Goal: Information Seeking & Learning: Learn about a topic

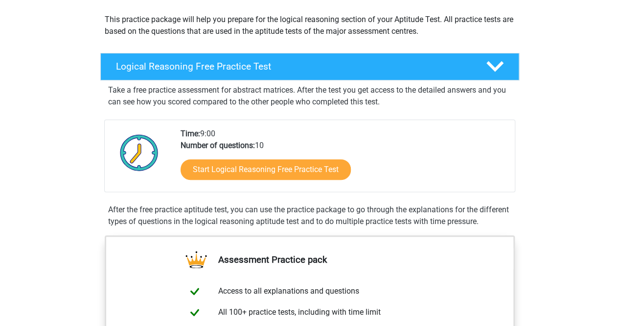
scroll to position [109, 0]
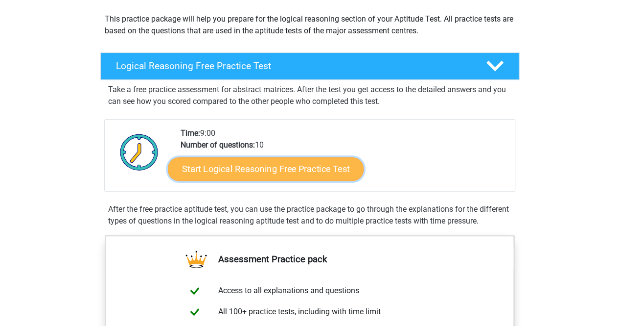
click at [260, 170] on link "Start Logical Reasoning Free Practice Test" at bounding box center [266, 169] width 196 height 24
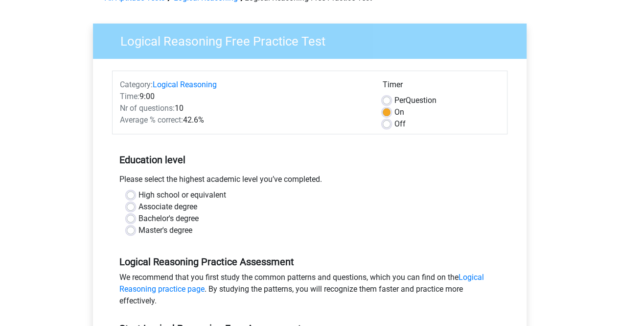
scroll to position [82, 0]
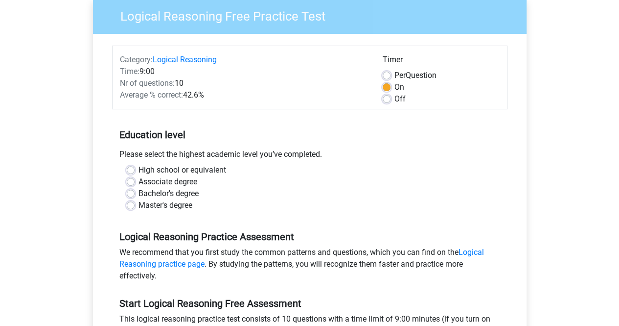
click at [395, 73] on label "Per Question" at bounding box center [416, 76] width 42 height 12
click at [386, 73] on input "Per Question" at bounding box center [387, 75] width 8 height 10
radio input "true"
click at [395, 84] on label "On" at bounding box center [400, 87] width 10 height 12
click at [390, 84] on input "On" at bounding box center [387, 86] width 8 height 10
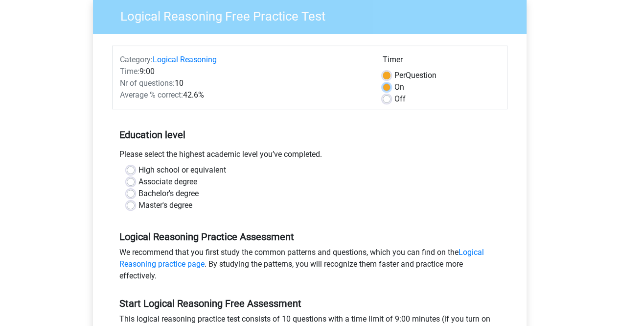
radio input "true"
click at [170, 169] on label "High school or equivalent" at bounding box center [183, 170] width 88 height 12
click at [135, 169] on input "High school or equivalent" at bounding box center [131, 169] width 8 height 10
radio input "true"
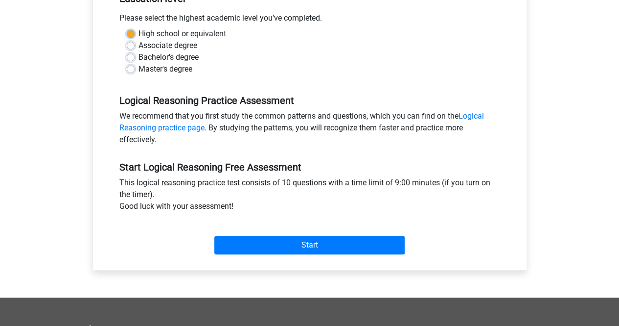
scroll to position [218, 0]
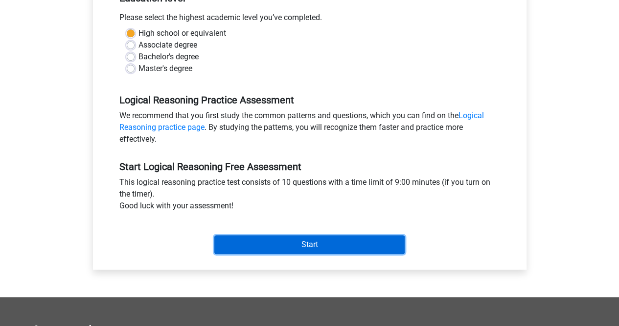
click at [332, 244] on input "Start" at bounding box center [309, 244] width 190 height 19
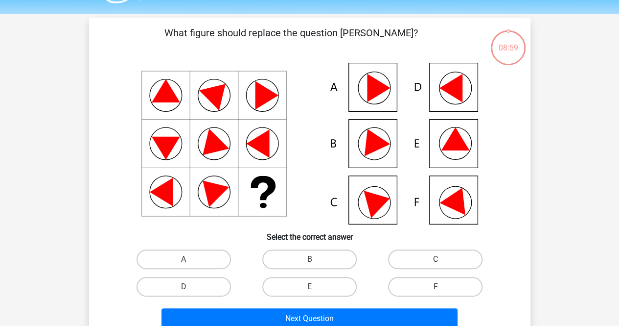
scroll to position [28, 0]
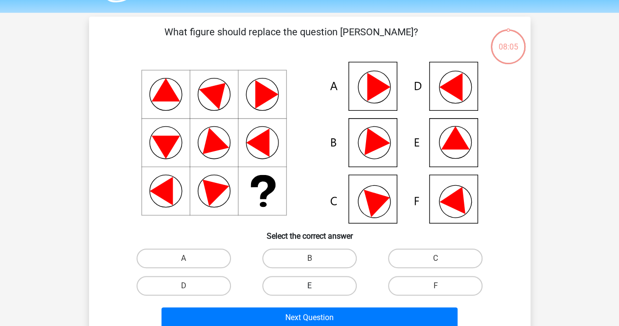
click at [329, 287] on label "E" at bounding box center [309, 286] width 95 height 20
click at [316, 287] on input "E" at bounding box center [312, 288] width 6 height 6
radio input "true"
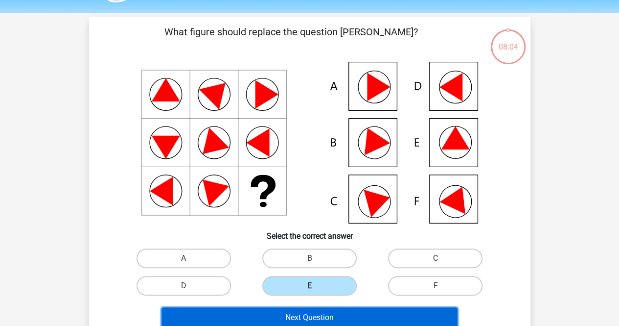
click at [314, 311] on button "Next Question" at bounding box center [310, 317] width 296 height 21
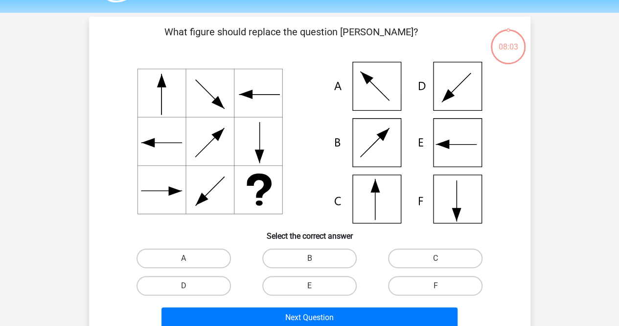
scroll to position [45, 0]
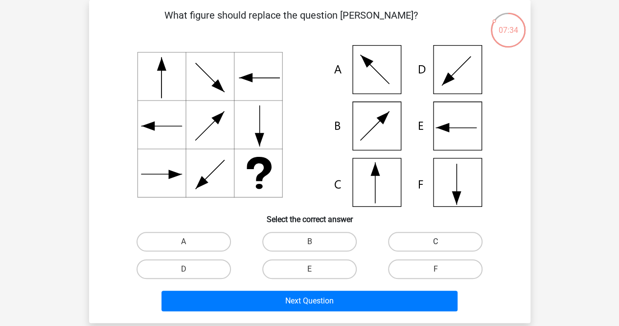
click at [429, 238] on label "C" at bounding box center [435, 242] width 95 height 20
click at [436, 241] on input "C" at bounding box center [439, 244] width 6 height 6
radio input "true"
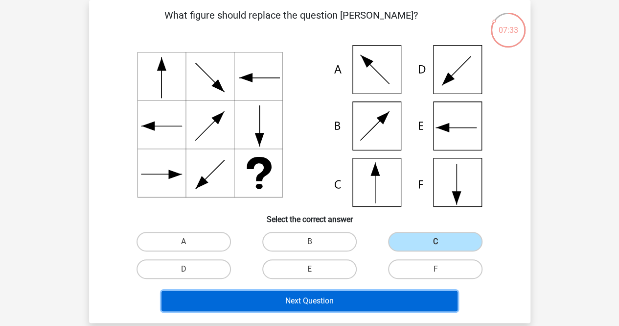
click at [320, 300] on button "Next Question" at bounding box center [310, 300] width 296 height 21
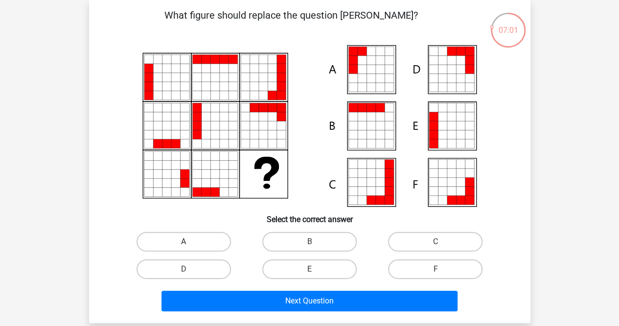
click at [193, 242] on label "A" at bounding box center [184, 242] width 95 height 20
click at [190, 242] on input "A" at bounding box center [187, 244] width 6 height 6
radio input "true"
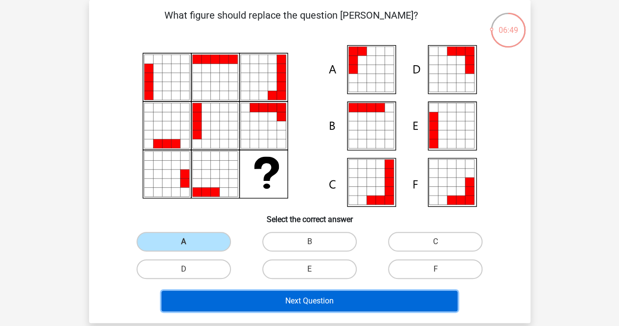
click at [292, 303] on button "Next Question" at bounding box center [310, 300] width 296 height 21
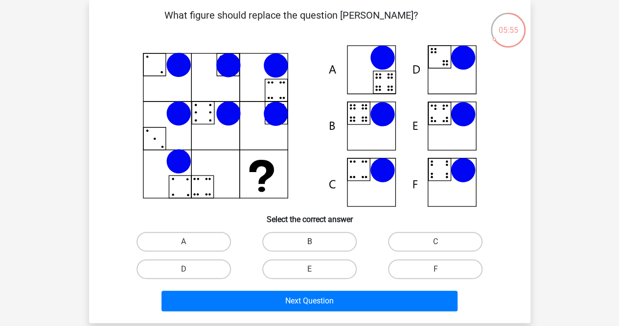
click at [287, 236] on label "B" at bounding box center [309, 242] width 95 height 20
click at [309, 241] on input "B" at bounding box center [312, 244] width 6 height 6
radio input "true"
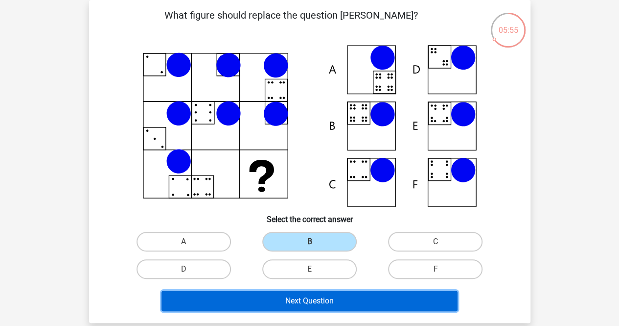
click at [284, 299] on button "Next Question" at bounding box center [310, 300] width 296 height 21
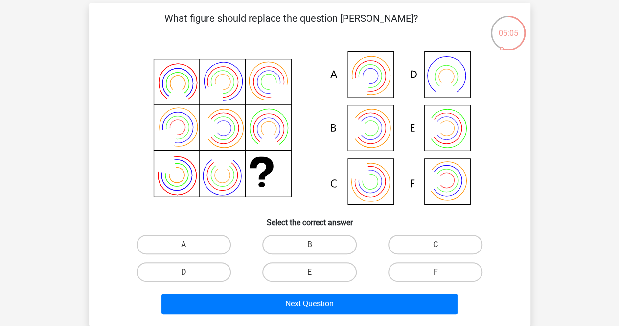
scroll to position [25, 0]
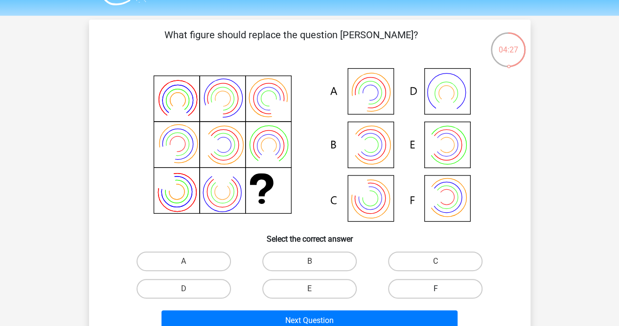
click at [414, 289] on label "F" at bounding box center [435, 289] width 95 height 20
click at [436, 289] on input "F" at bounding box center [439, 291] width 6 height 6
radio input "true"
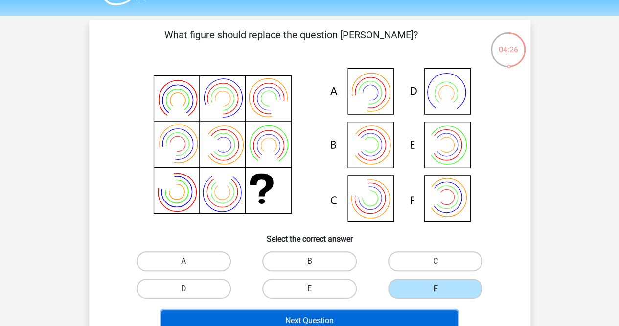
click at [367, 314] on button "Next Question" at bounding box center [310, 320] width 296 height 21
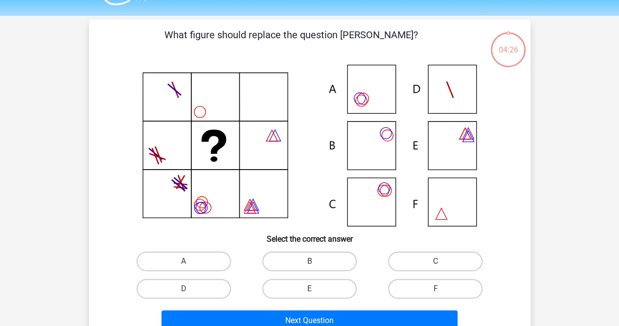
scroll to position [45, 0]
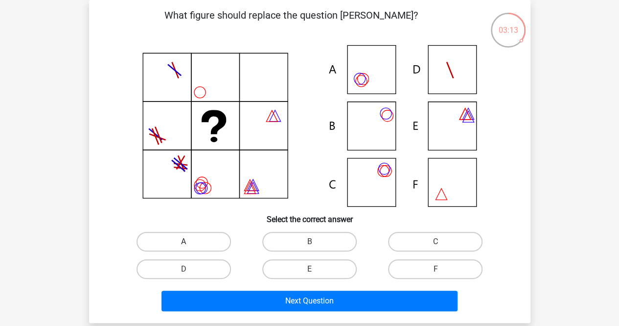
click at [205, 246] on label "A" at bounding box center [184, 242] width 95 height 20
click at [190, 246] on input "A" at bounding box center [187, 244] width 6 height 6
radio input "true"
click at [205, 246] on label "A" at bounding box center [184, 242] width 95 height 20
click at [190, 246] on input "A" at bounding box center [187, 244] width 6 height 6
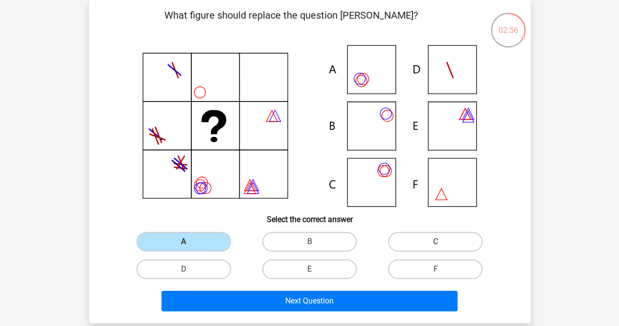
click at [425, 242] on label "C" at bounding box center [435, 242] width 95 height 20
click at [436, 242] on input "C" at bounding box center [439, 244] width 6 height 6
radio input "true"
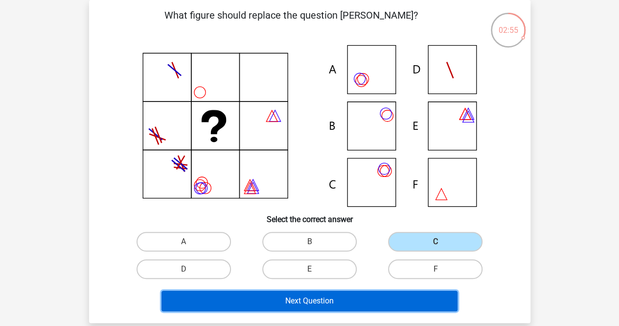
click at [329, 298] on button "Next Question" at bounding box center [310, 300] width 296 height 21
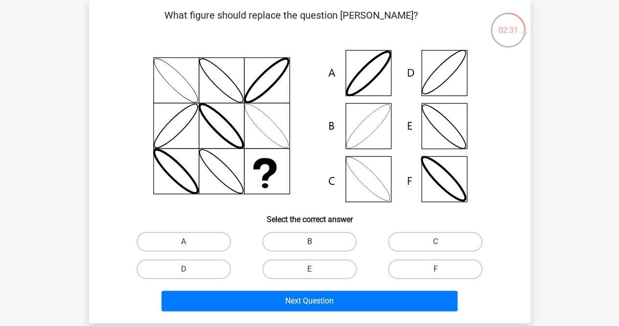
click at [329, 238] on label "B" at bounding box center [309, 242] width 95 height 20
click at [316, 241] on input "B" at bounding box center [312, 244] width 6 height 6
radio input "true"
click at [426, 247] on label "C" at bounding box center [435, 242] width 95 height 20
click at [436, 247] on input "C" at bounding box center [439, 244] width 6 height 6
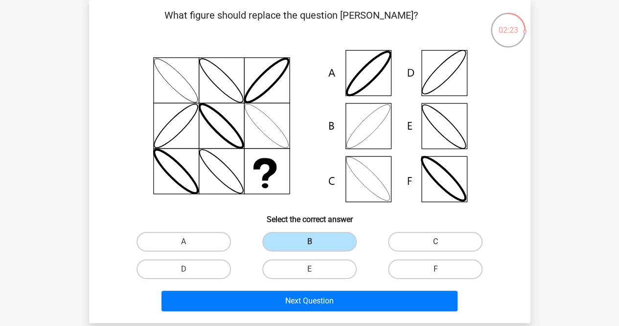
radio input "true"
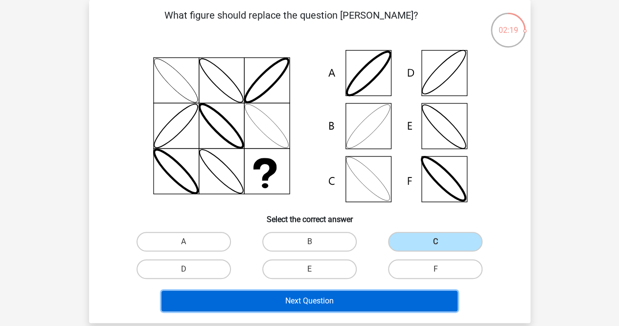
click at [296, 298] on button "Next Question" at bounding box center [310, 300] width 296 height 21
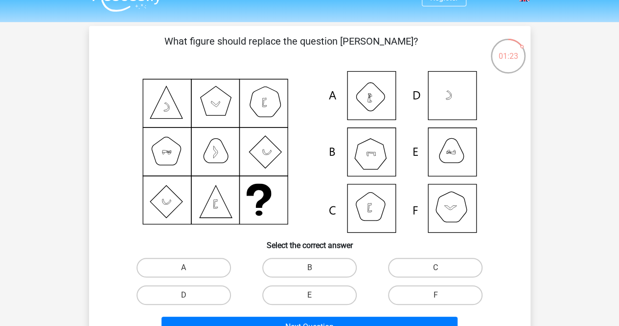
scroll to position [19, 0]
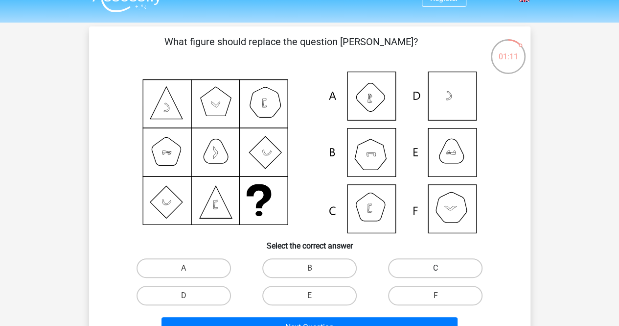
click at [416, 274] on label "C" at bounding box center [435, 268] width 95 height 20
click at [436, 274] on input "C" at bounding box center [439, 271] width 6 height 6
radio input "true"
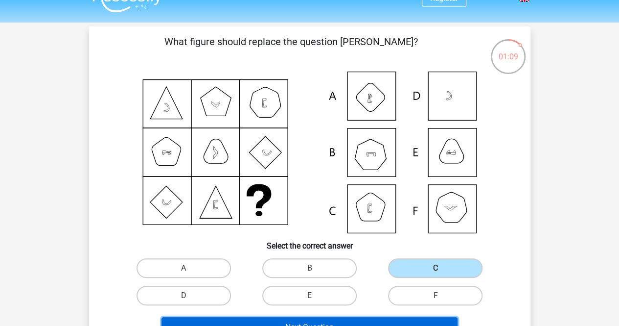
click at [362, 322] on button "Next Question" at bounding box center [310, 327] width 296 height 21
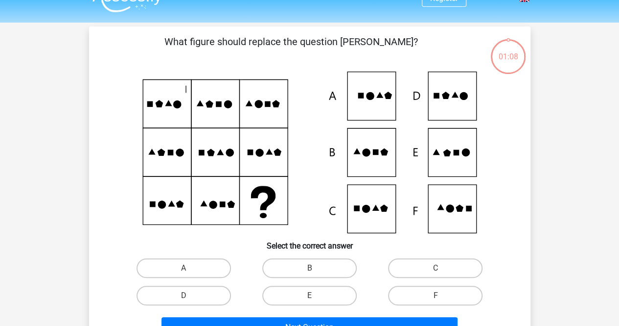
scroll to position [45, 0]
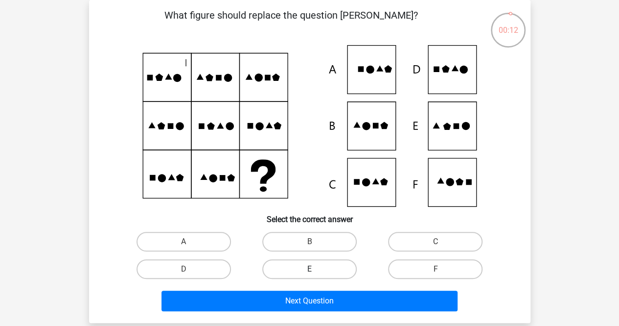
click at [305, 265] on label "E" at bounding box center [309, 269] width 95 height 20
click at [309, 269] on input "E" at bounding box center [312, 272] width 6 height 6
radio input "true"
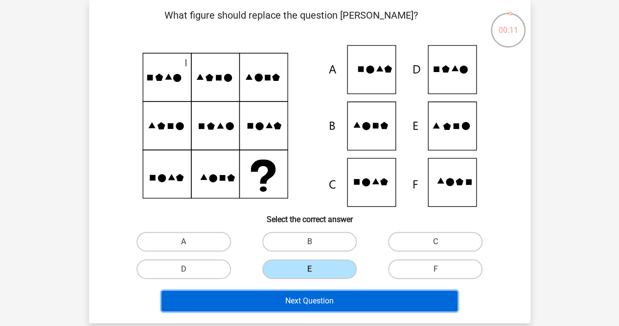
click at [290, 306] on button "Next Question" at bounding box center [310, 300] width 296 height 21
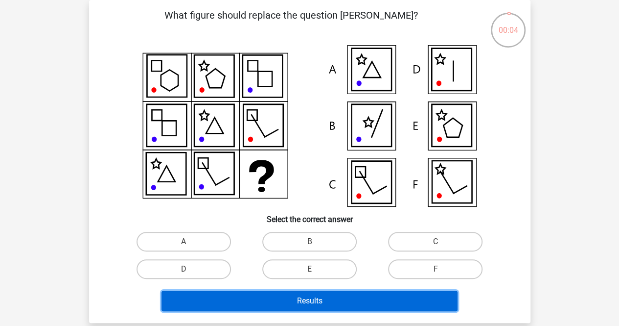
click at [274, 307] on button "Results" at bounding box center [310, 300] width 296 height 21
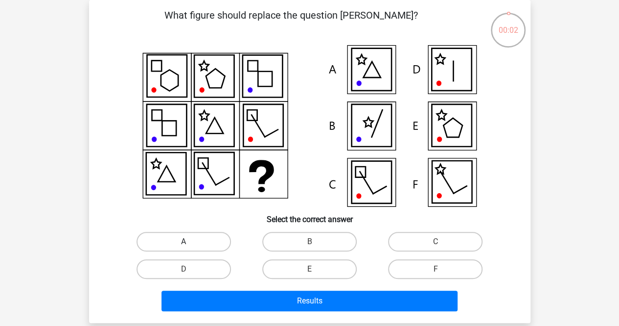
click at [200, 244] on label "A" at bounding box center [184, 242] width 95 height 20
click at [190, 244] on input "A" at bounding box center [187, 244] width 6 height 6
radio input "true"
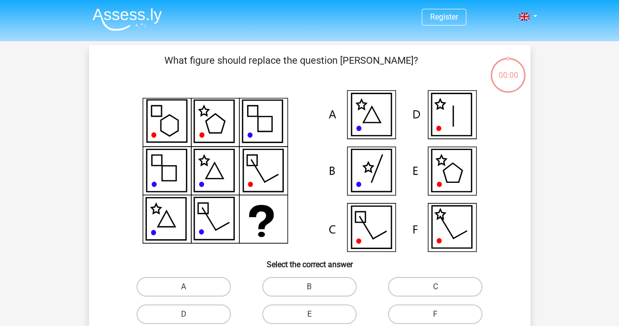
scroll to position [45, 0]
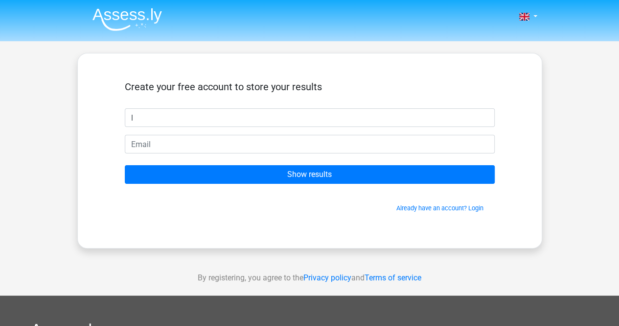
type input "Lauren"
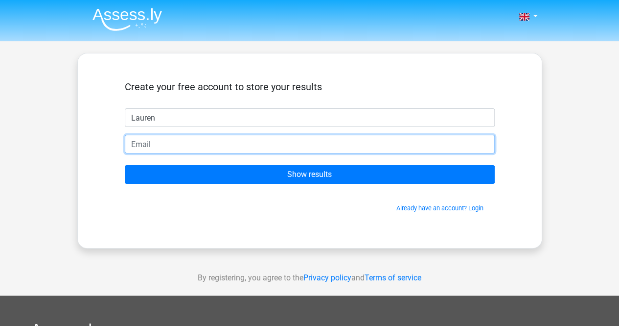
click at [178, 148] on input "email" at bounding box center [310, 144] width 370 height 19
type input "[DOMAIN_NAME][EMAIL_ADDRESS][DOMAIN_NAME]"
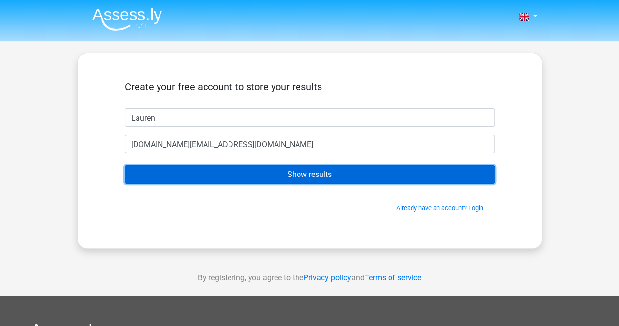
click at [226, 171] on input "Show results" at bounding box center [310, 174] width 370 height 19
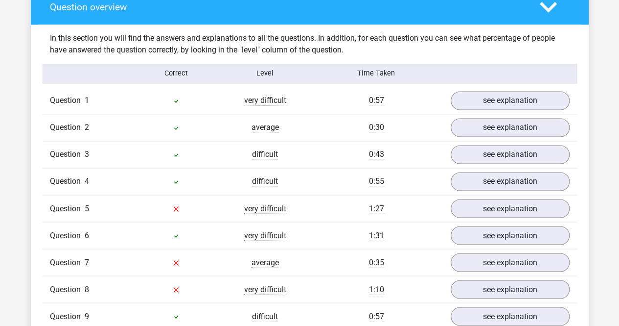
scroll to position [722, 0]
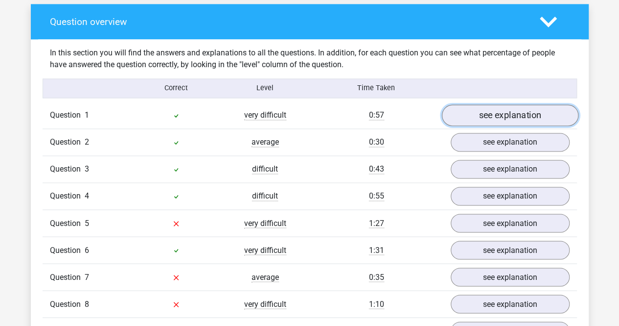
click at [505, 118] on link "see explanation" at bounding box center [510, 115] width 137 height 22
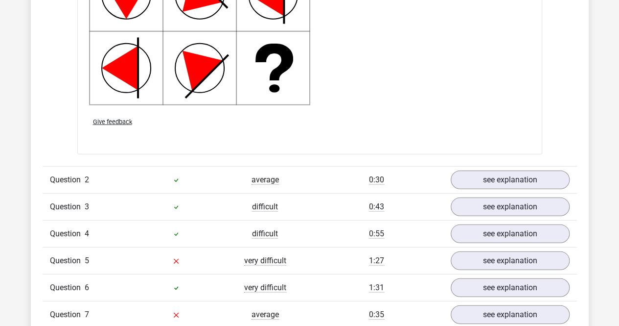
scroll to position [1308, 0]
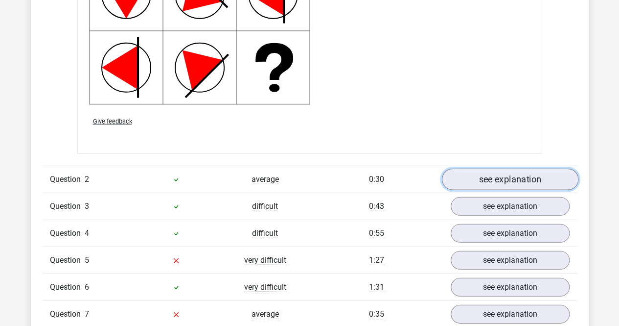
click at [481, 176] on link "see explanation" at bounding box center [510, 179] width 137 height 22
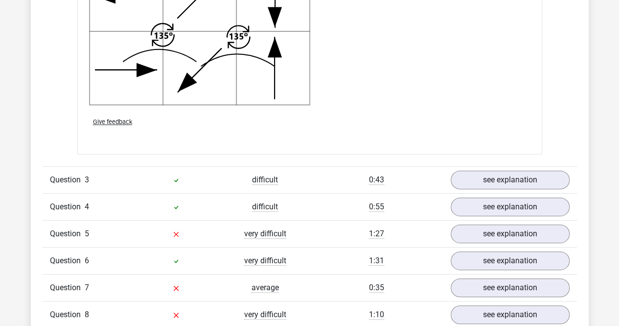
scroll to position [1958, 0]
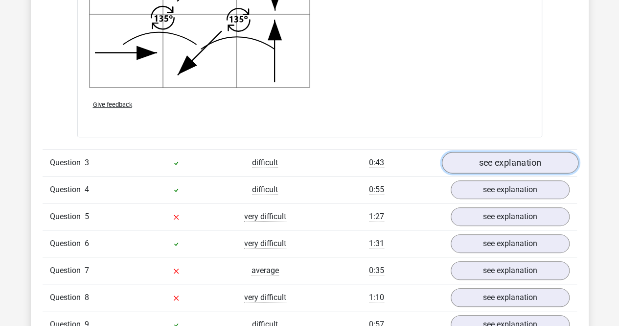
click at [495, 153] on link "see explanation" at bounding box center [510, 163] width 137 height 22
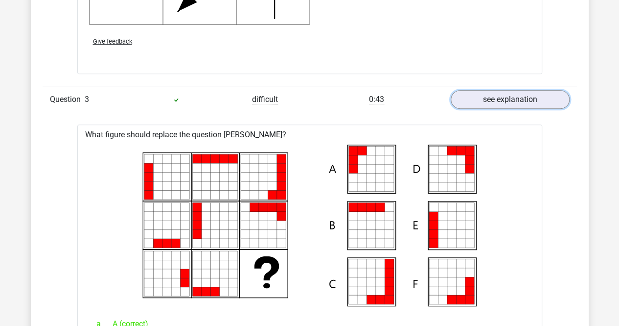
scroll to position [2004, 0]
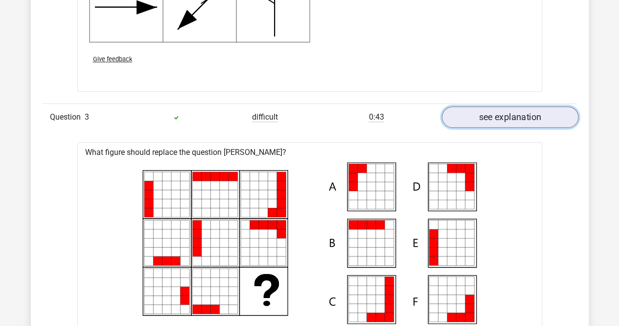
click at [503, 119] on link "see explanation" at bounding box center [510, 117] width 137 height 22
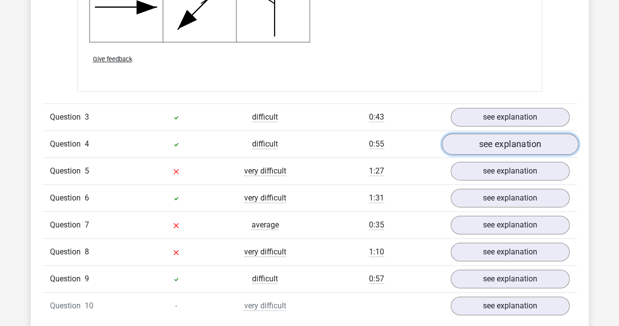
click at [520, 144] on link "see explanation" at bounding box center [510, 144] width 137 height 22
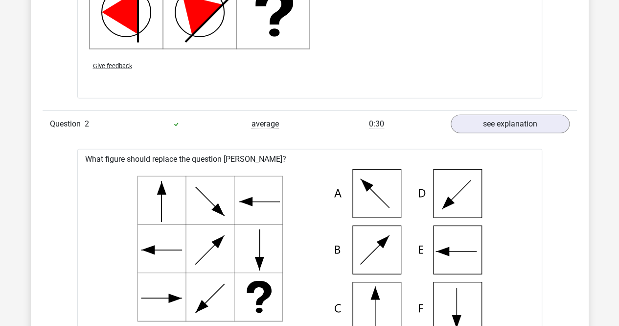
scroll to position [1362, 0]
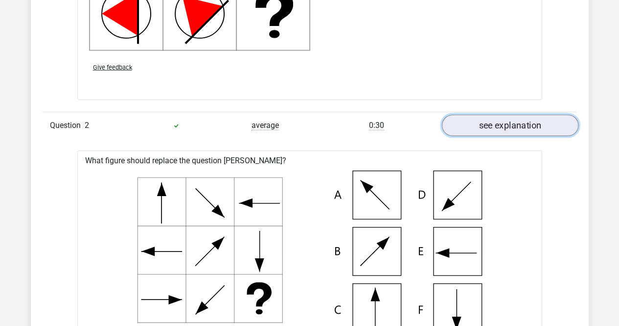
click at [492, 121] on link "see explanation" at bounding box center [510, 126] width 137 height 22
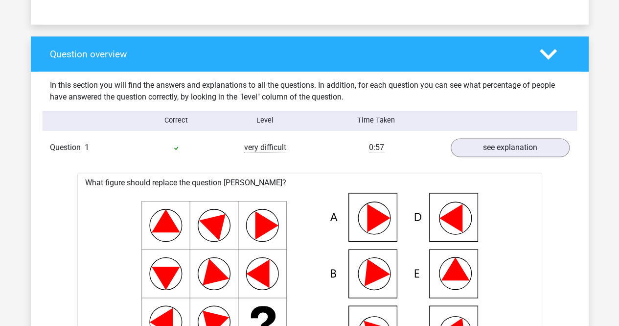
scroll to position [688, 0]
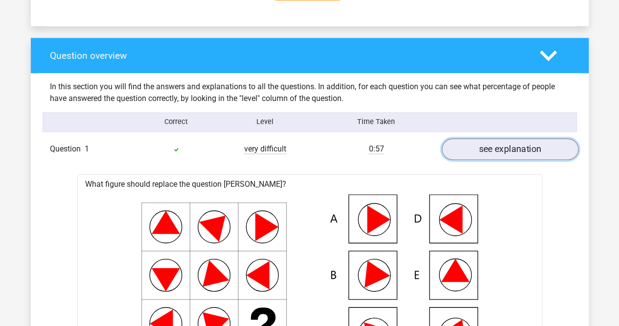
click at [474, 155] on link "see explanation" at bounding box center [510, 149] width 137 height 22
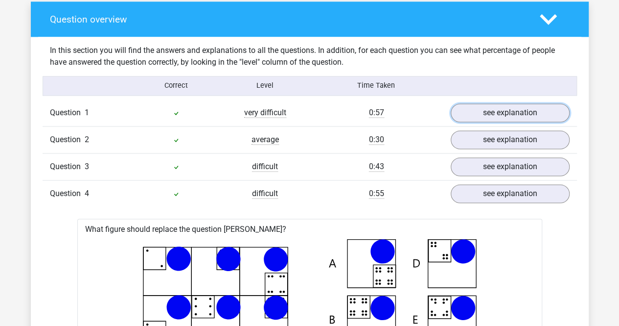
scroll to position [722, 0]
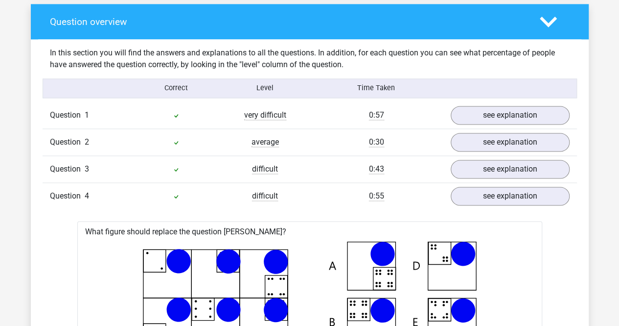
click at [506, 203] on div "Question 4 difficult 0:55 see explanation" at bounding box center [310, 195] width 535 height 27
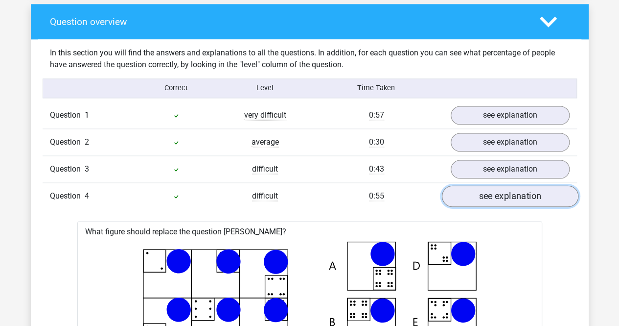
click at [497, 192] on link "see explanation" at bounding box center [510, 196] width 137 height 22
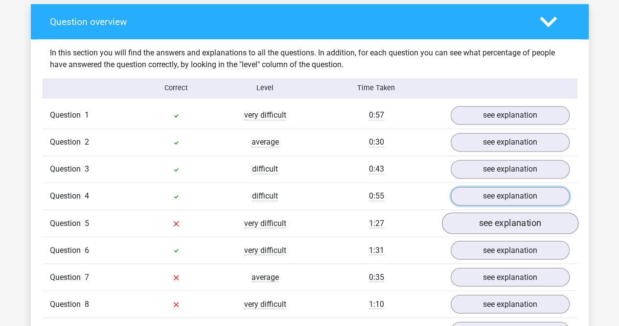
scroll to position [781, 0]
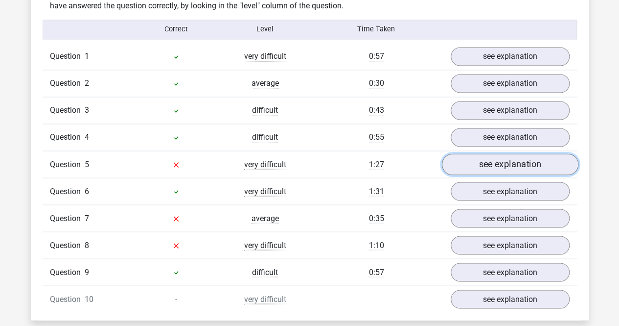
click at [491, 158] on link "see explanation" at bounding box center [510, 164] width 137 height 22
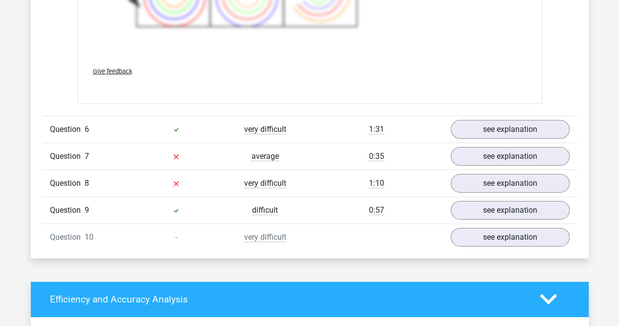
scroll to position [1501, 0]
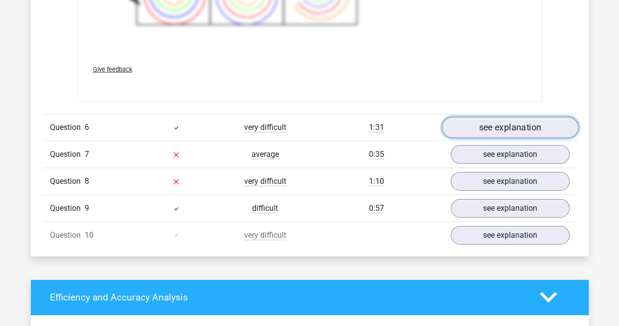
click at [500, 131] on link "see explanation" at bounding box center [510, 128] width 137 height 22
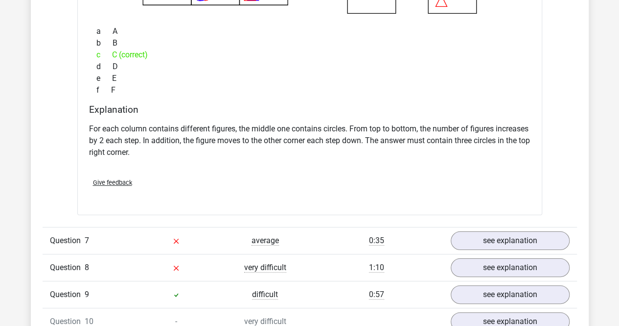
scroll to position [1932, 0]
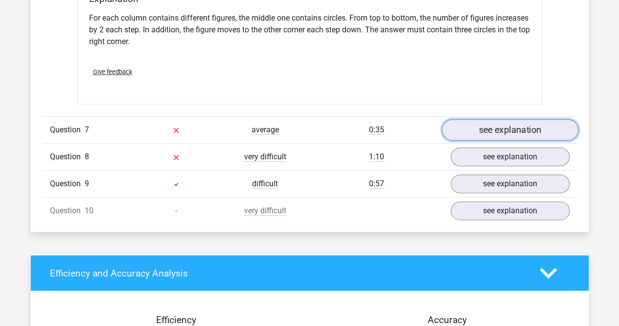
click at [512, 128] on link "see explanation" at bounding box center [510, 130] width 137 height 22
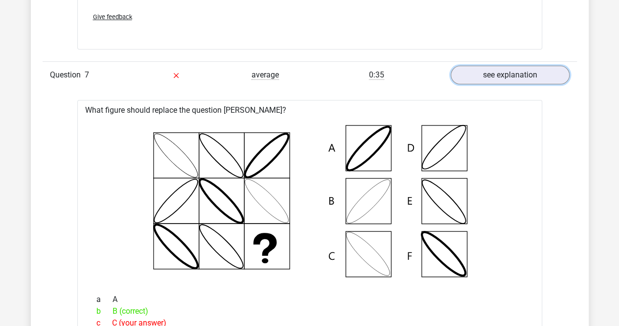
scroll to position [1987, 0]
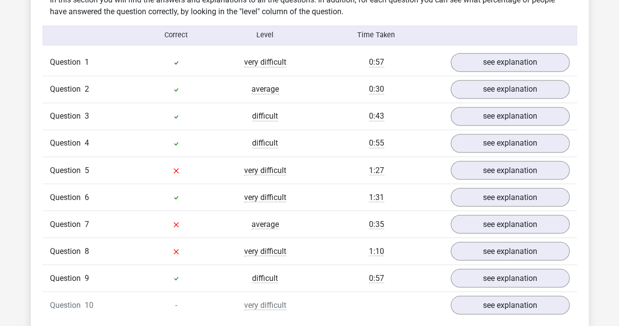
scroll to position [775, 0]
click at [498, 223] on link "see explanation" at bounding box center [510, 224] width 137 height 22
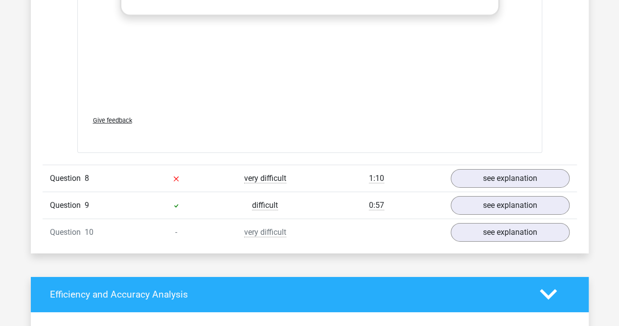
scroll to position [1536, 0]
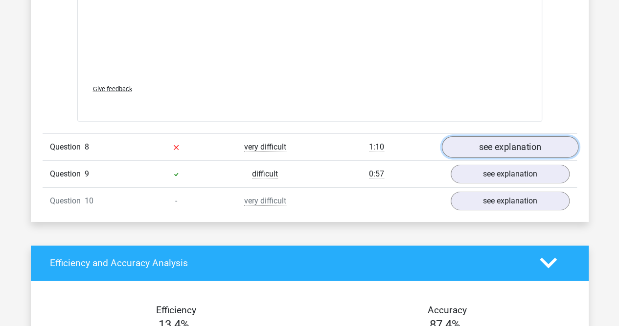
click at [521, 140] on link "see explanation" at bounding box center [510, 147] width 137 height 22
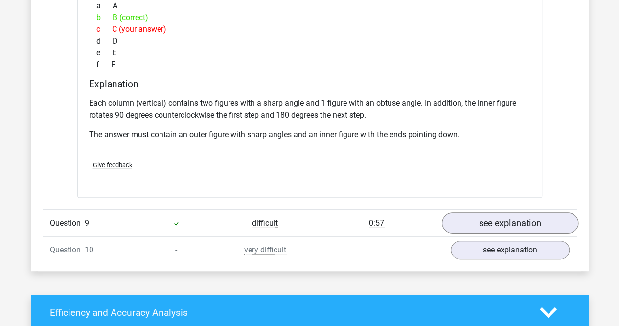
scroll to position [1902, 0]
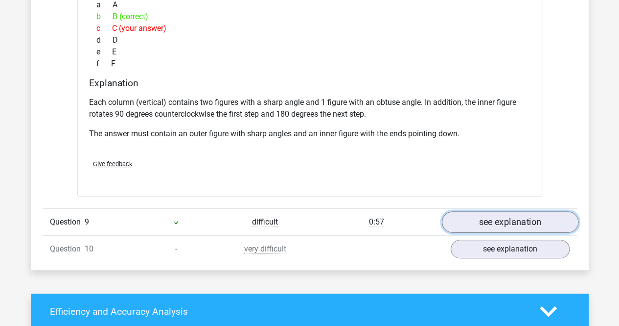
click at [490, 223] on link "see explanation" at bounding box center [510, 222] width 137 height 22
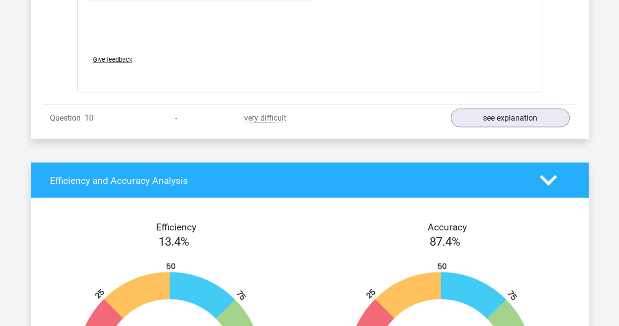
scroll to position [2690, 0]
click at [510, 109] on link "see explanation" at bounding box center [510, 118] width 137 height 22
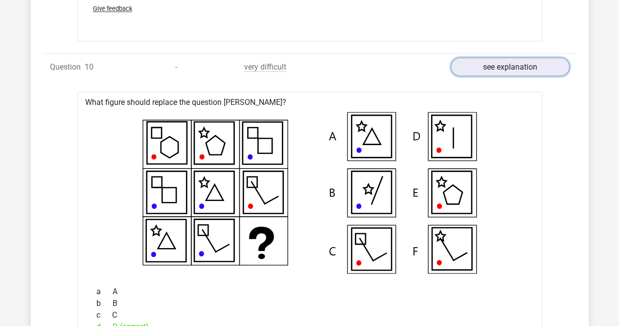
scroll to position [2739, 0]
